Goal: Transaction & Acquisition: Purchase product/service

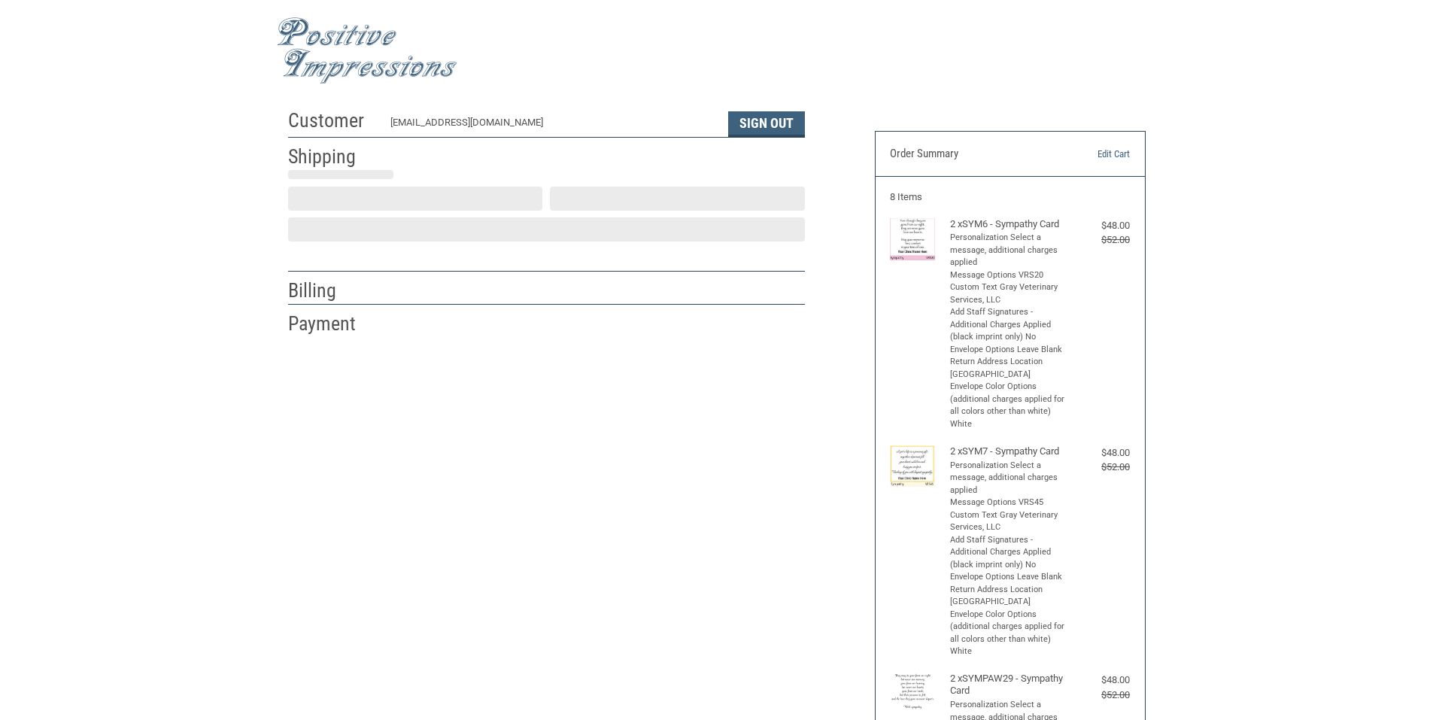
select select "US"
select select "[GEOGRAPHIC_DATA]"
type input "[GEOGRAPHIC_DATA]"
select select "[GEOGRAPHIC_DATA]"
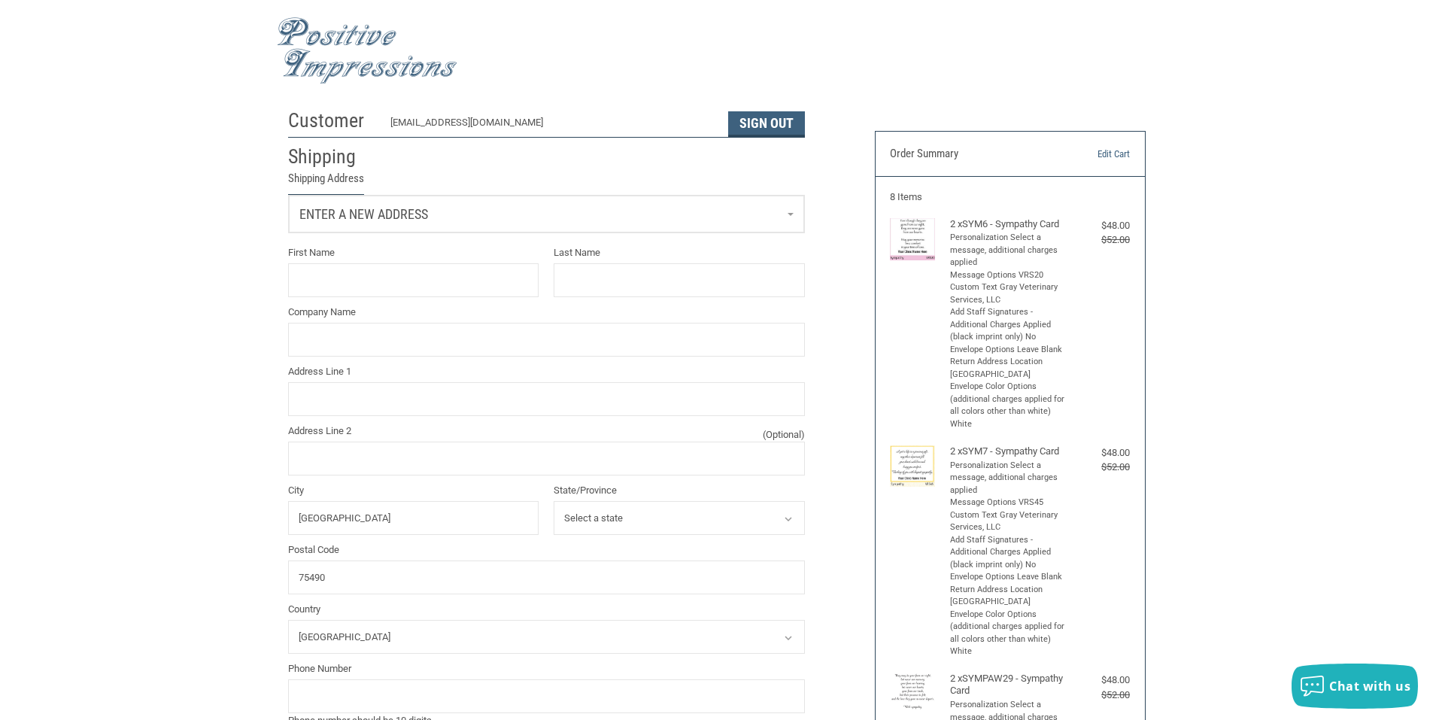
click at [419, 230] on link "Enter a new address" at bounding box center [546, 214] width 515 height 37
click at [366, 294] on span "Gray Veterinary Services, LLC" at bounding box center [370, 292] width 132 height 11
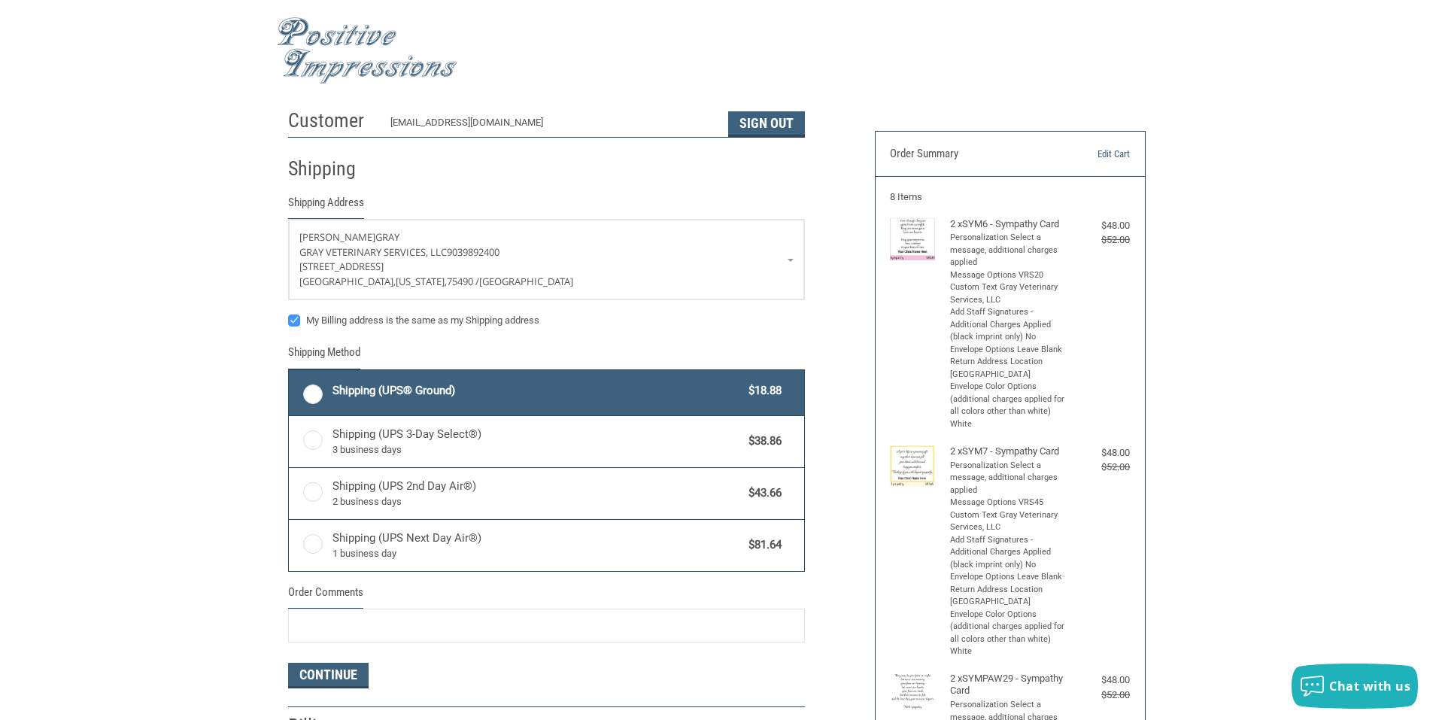
click at [323, 392] on label "Shipping (UPS® Ground) $18.88" at bounding box center [546, 392] width 515 height 45
click at [290, 372] on input "Shipping (UPS® Ground) $18.88" at bounding box center [289, 372] width 1 height 1
radio input "true"
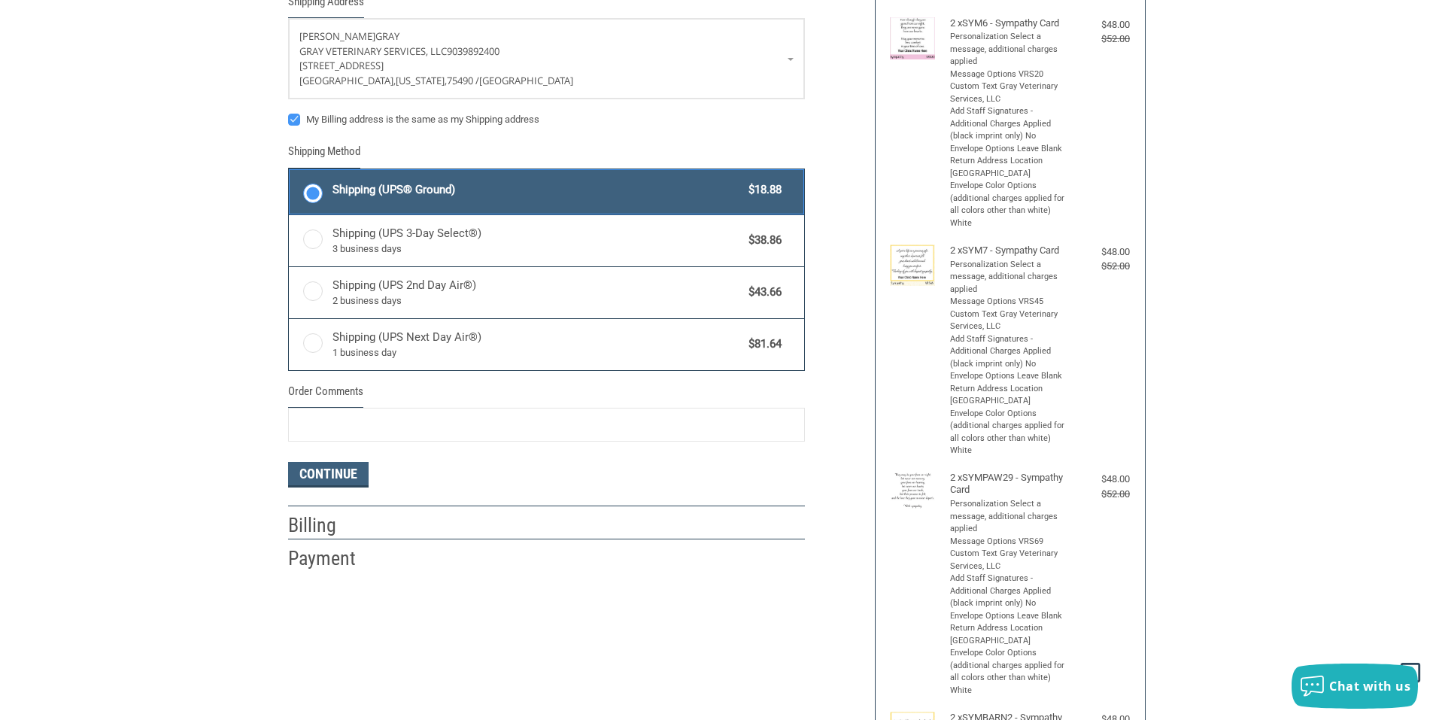
scroll to position [193, 0]
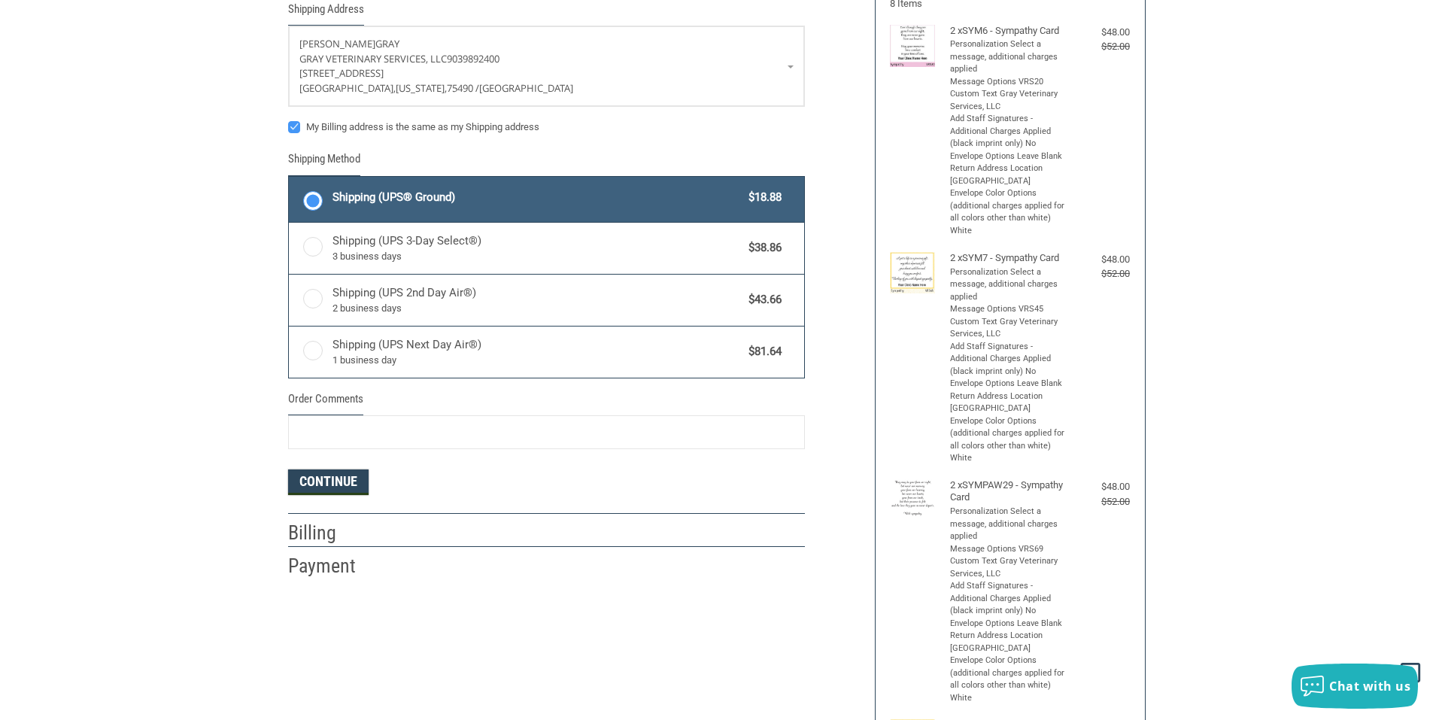
click at [344, 484] on button "Continue" at bounding box center [328, 483] width 81 height 26
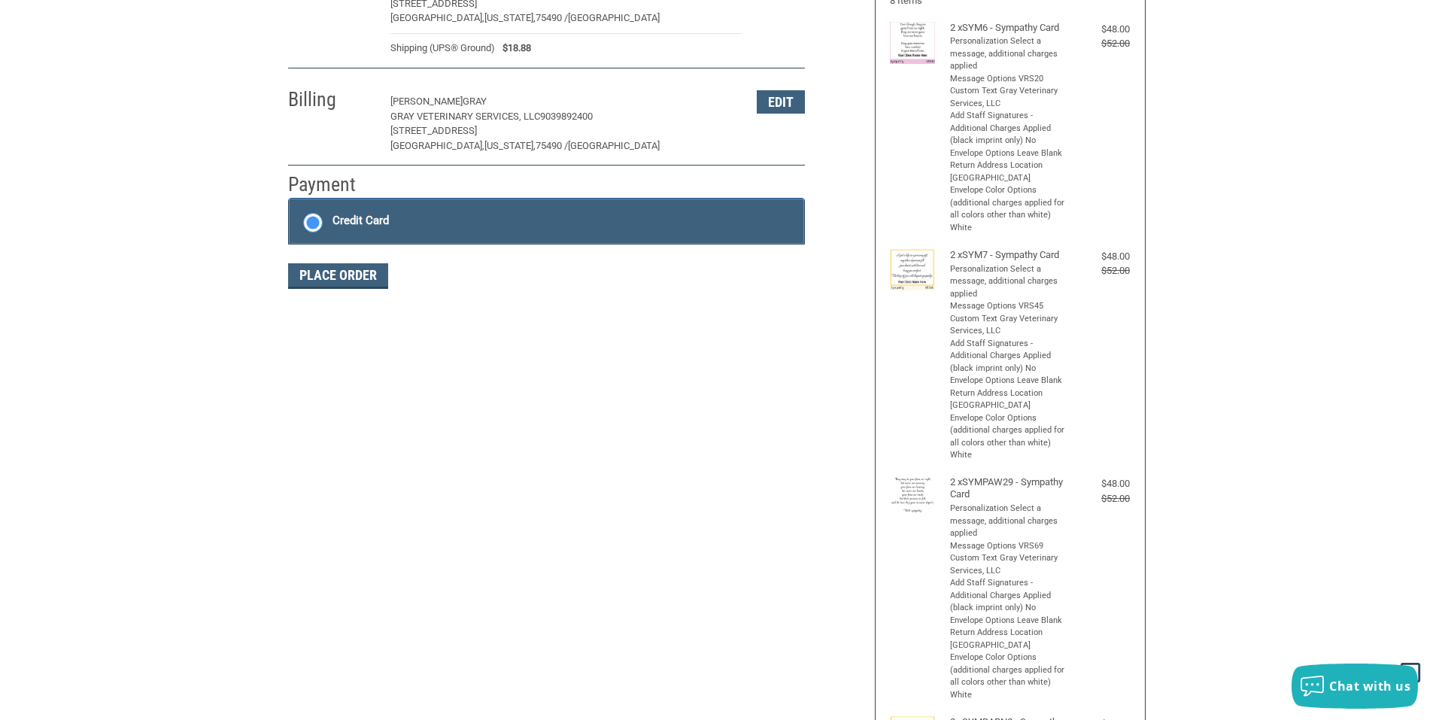
scroll to position [219, 0]
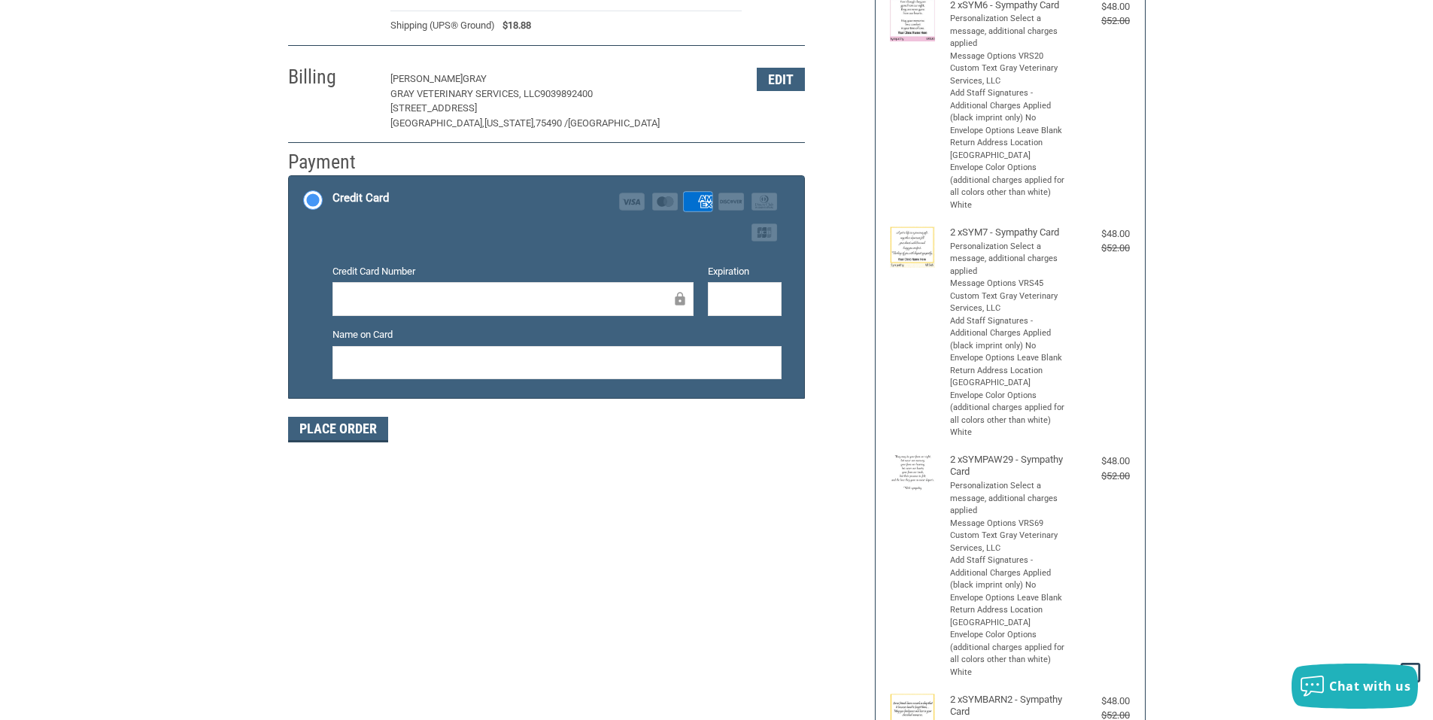
click at [686, 352] on div at bounding box center [557, 363] width 449 height 34
click at [349, 435] on button "Place Order" at bounding box center [338, 430] width 100 height 26
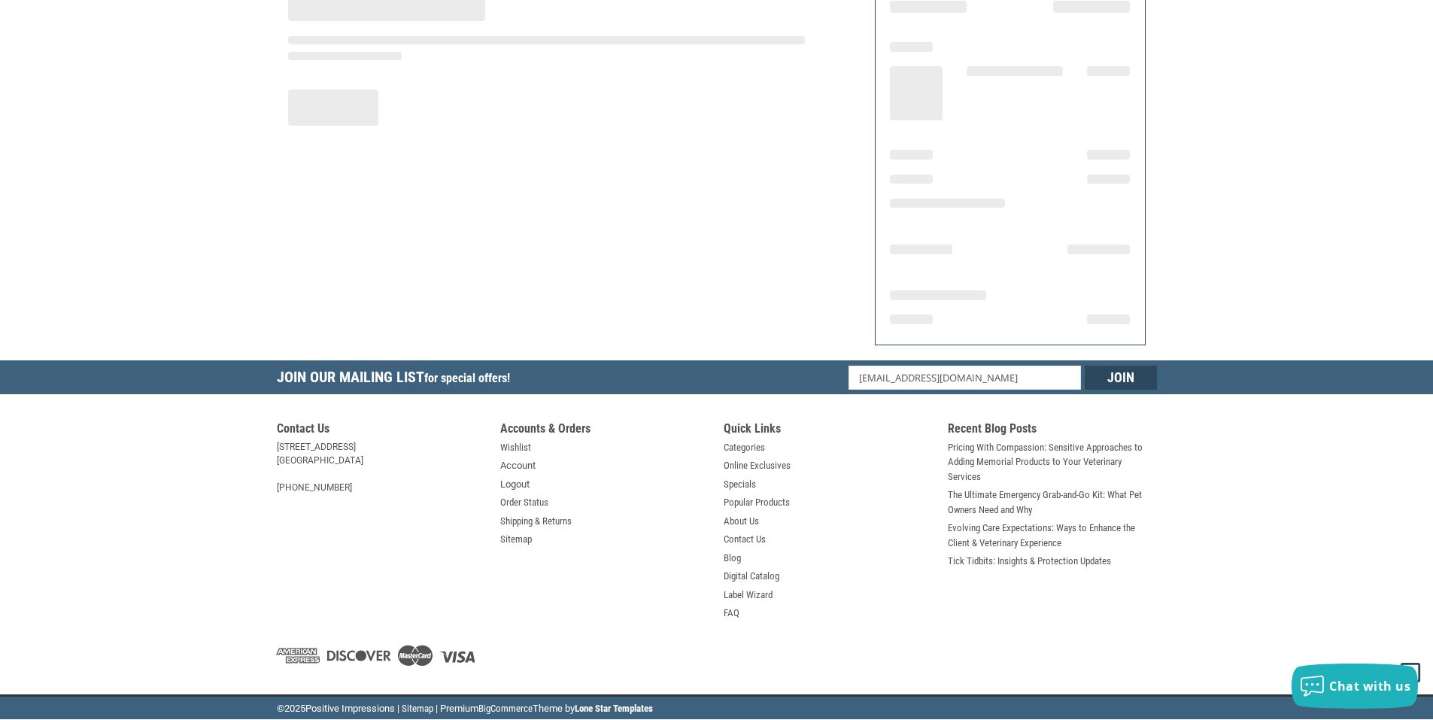
scroll to position [146, 0]
